Goal: Obtain resource: Download file/media

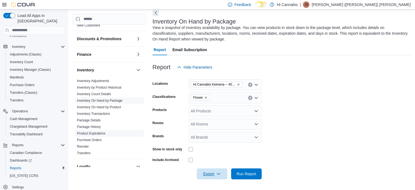
scroll to position [109, 0]
click at [115, 106] on link "Inventory On Hand by Product" at bounding box center [99, 108] width 44 height 4
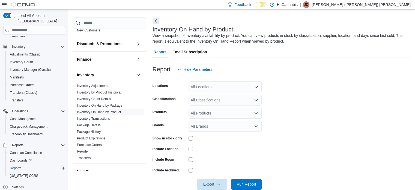
scroll to position [18, 0]
click at [214, 89] on div "All Locations" at bounding box center [225, 87] width 73 height 11
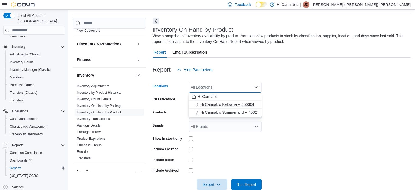
click at [219, 102] on span "Hi Cannabis Kelowna -- 450364" at bounding box center [227, 104] width 54 height 5
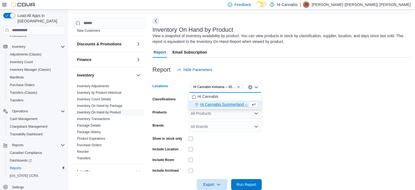
click at [340, 109] on form "Locations Hi Cannabis [GEOGRAPHIC_DATA] -- 450364 Combo box. Selected. Hi Canna…" at bounding box center [282, 132] width 258 height 115
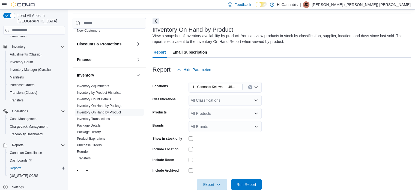
drag, startPoint x: 264, startPoint y: 98, endPoint x: 258, endPoint y: 97, distance: 6.7
click at [264, 98] on form "Locations Hi Cannabis [GEOGRAPHIC_DATA] -- 450364 Classifications All Classific…" at bounding box center [282, 132] width 258 height 115
click at [254, 95] on div "All Classifications" at bounding box center [225, 100] width 73 height 11
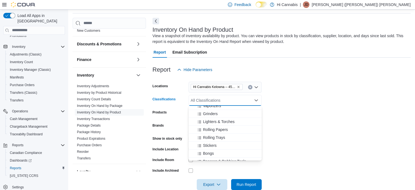
scroll to position [136, 0]
click at [232, 129] on div "Rolling Papers" at bounding box center [225, 131] width 67 height 5
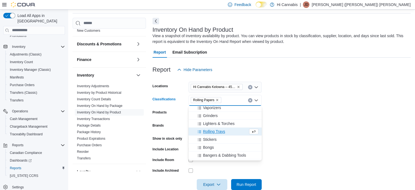
click at [333, 124] on form "Locations Hi Cannabis [GEOGRAPHIC_DATA] -- 450364 Classifications Rolling Paper…" at bounding box center [282, 132] width 258 height 115
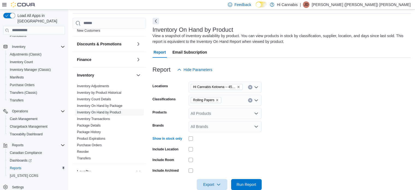
click at [248, 105] on div "Rolling Papers" at bounding box center [225, 100] width 73 height 11
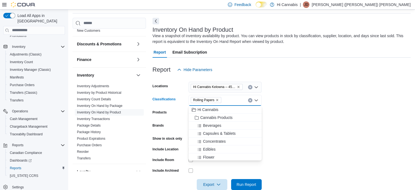
click at [332, 110] on form "Locations Hi Cannabis [GEOGRAPHIC_DATA] -- 450364 Classifications Rolling Paper…" at bounding box center [282, 132] width 258 height 115
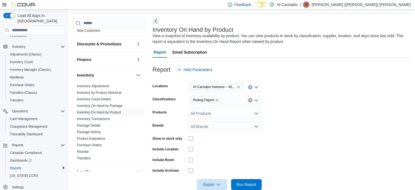
click at [244, 111] on div "All Products" at bounding box center [225, 113] width 73 height 11
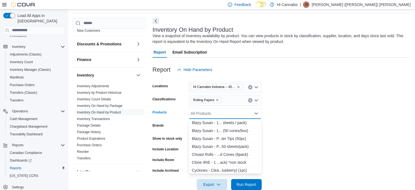
click at [244, 111] on div "All Products" at bounding box center [225, 113] width 73 height 11
click at [303, 119] on form "Locations Hi Cannabis [GEOGRAPHIC_DATA] -- 450364 Classifications Rolling Paper…" at bounding box center [282, 132] width 258 height 115
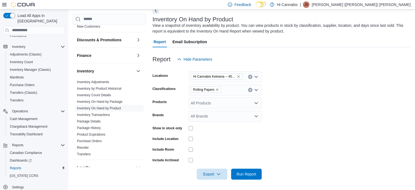
scroll to position [29, 0]
click at [220, 170] on span "Export" at bounding box center [212, 173] width 24 height 11
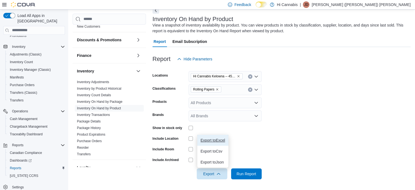
click at [217, 142] on span "Export to Excel" at bounding box center [213, 140] width 25 height 4
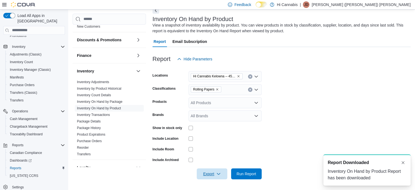
scroll to position [0, 0]
